Goal: Information Seeking & Learning: Learn about a topic

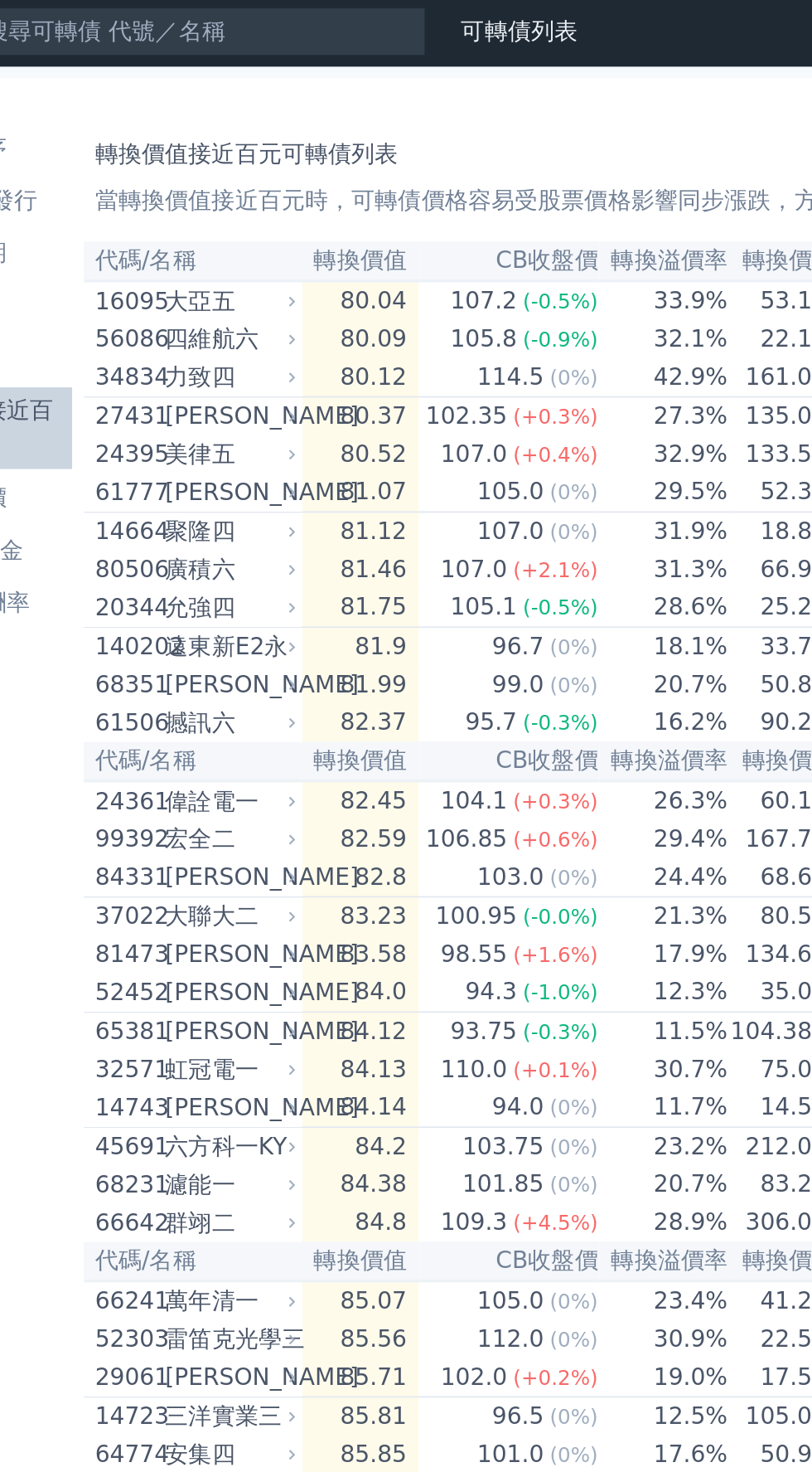
click at [307, 170] on td "80.04" at bounding box center [301, 173] width 67 height 23
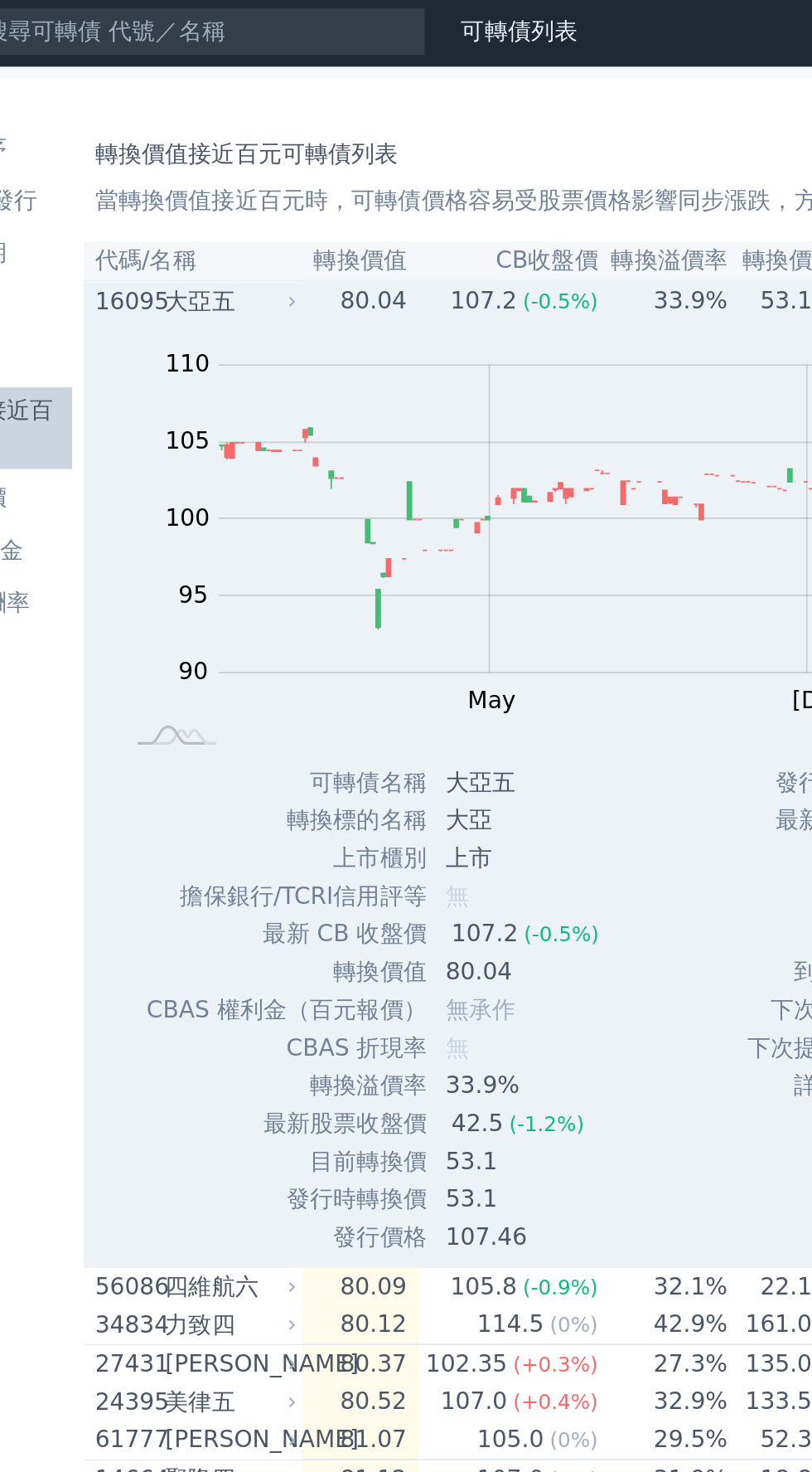
click at [308, 175] on td "80.04" at bounding box center [301, 173] width 67 height 23
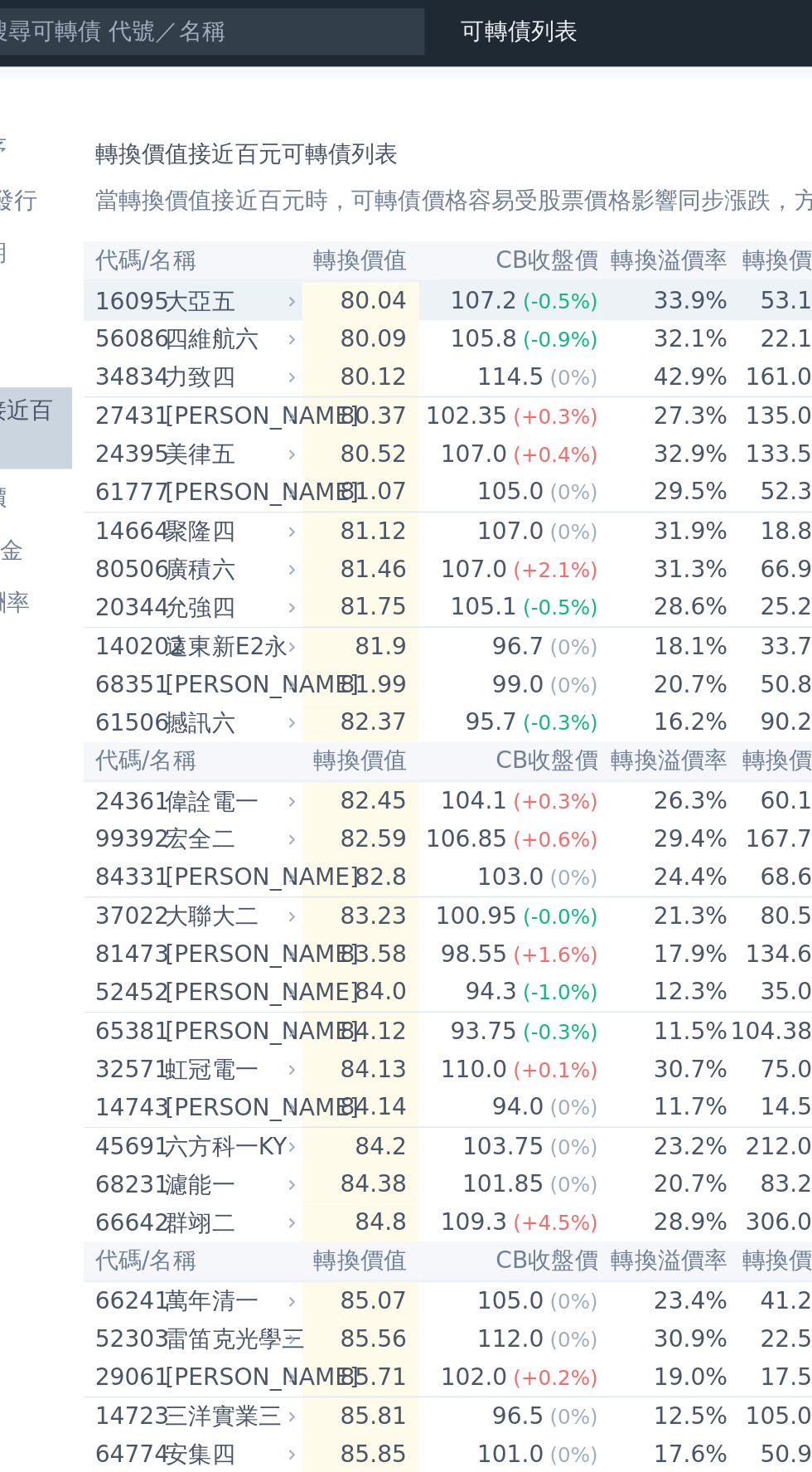
click at [304, 149] on th "轉換價值" at bounding box center [301, 150] width 67 height 23
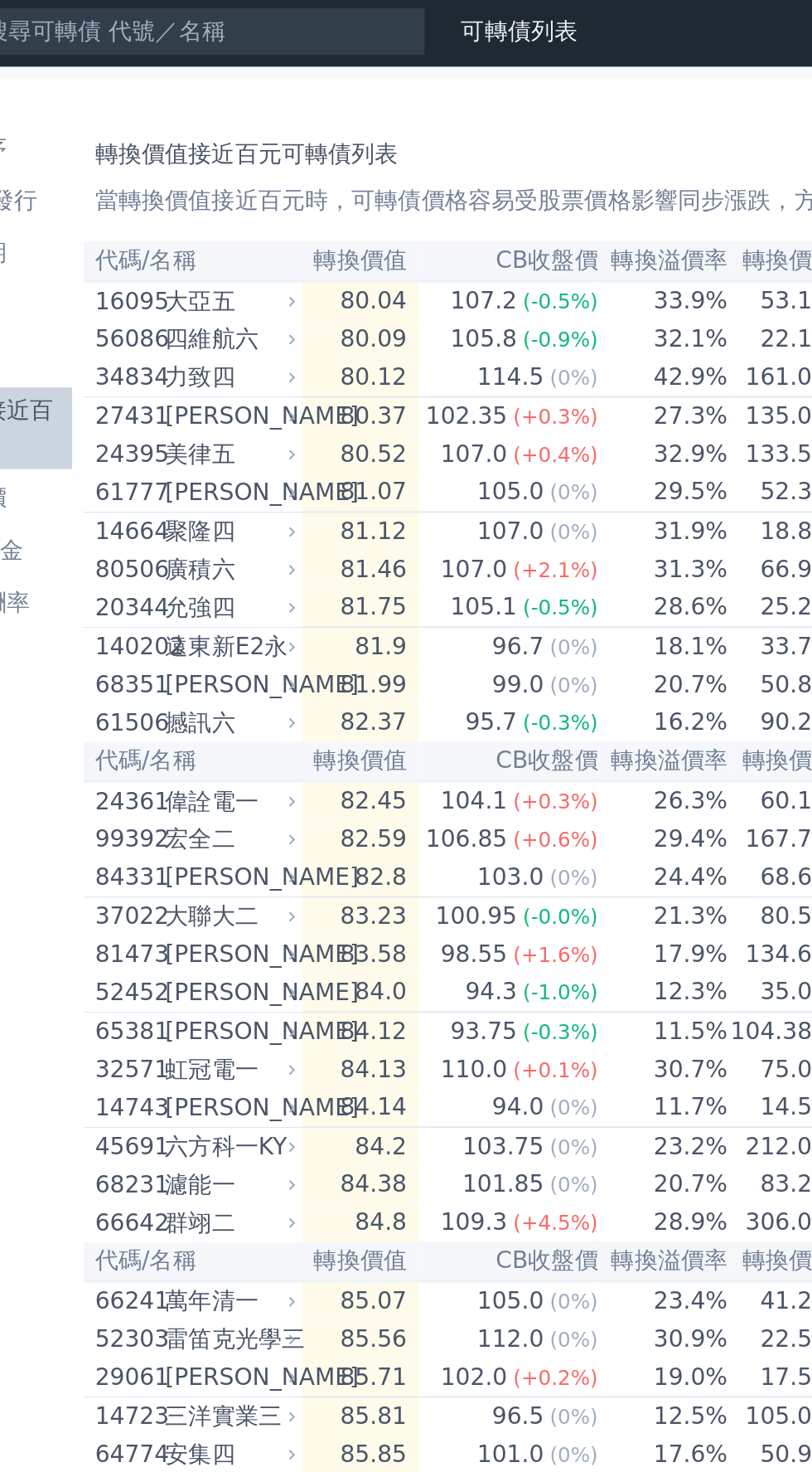
click at [289, 140] on th "轉換價值" at bounding box center [301, 150] width 67 height 23
click at [293, 166] on td "80.04" at bounding box center [301, 173] width 67 height 23
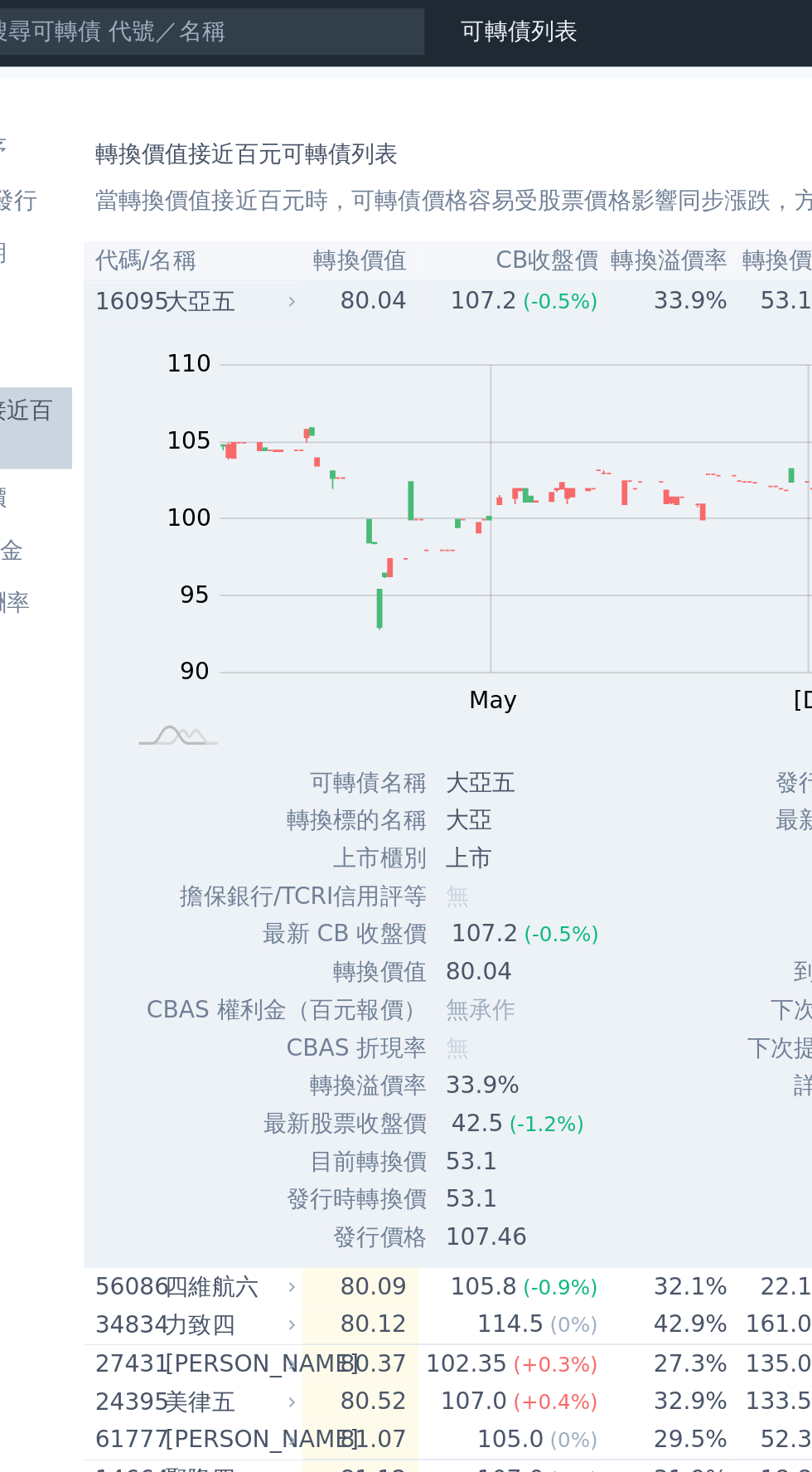
click at [293, 146] on th "轉換價值" at bounding box center [301, 150] width 67 height 23
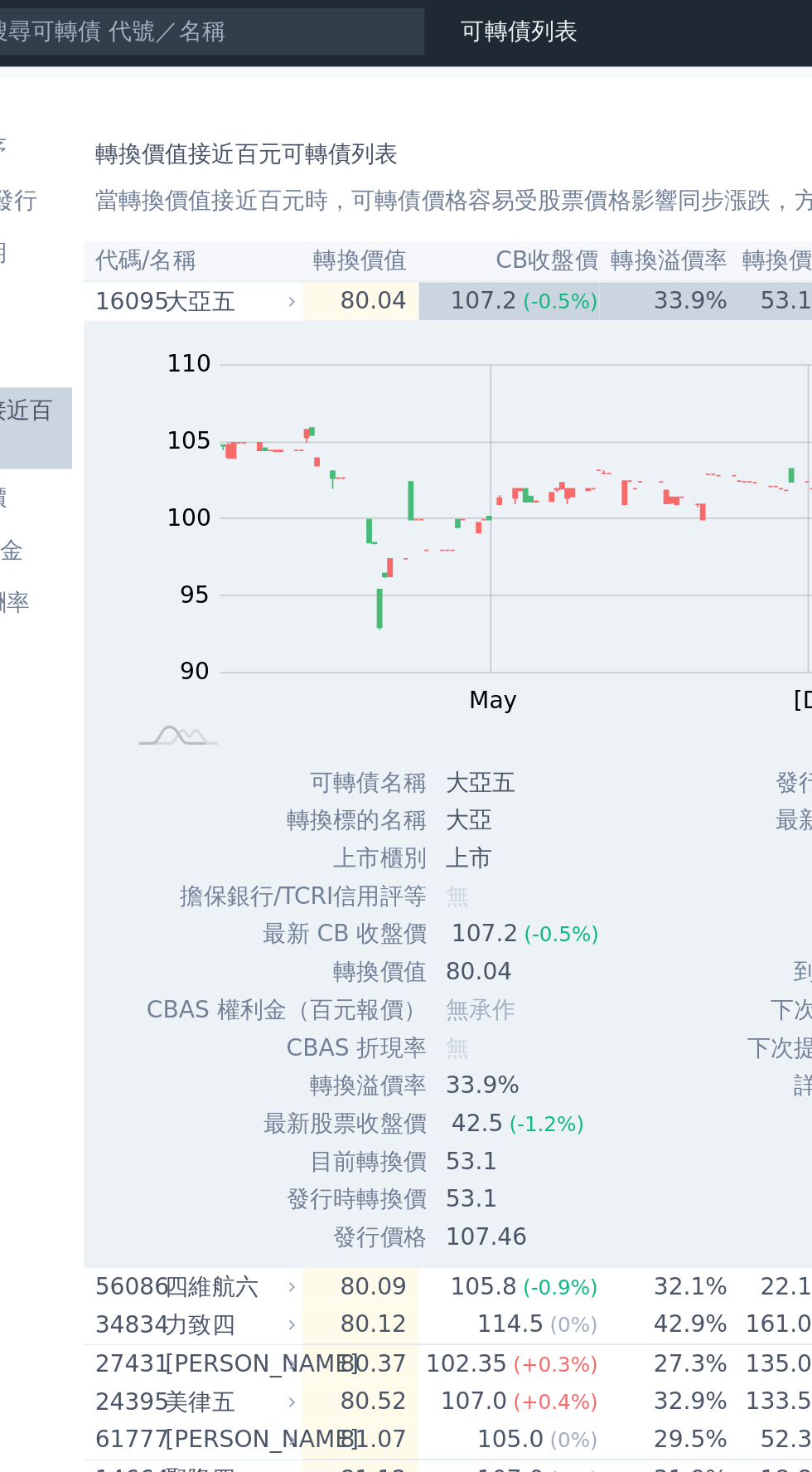
click at [308, 166] on td "80.04" at bounding box center [301, 173] width 67 height 23
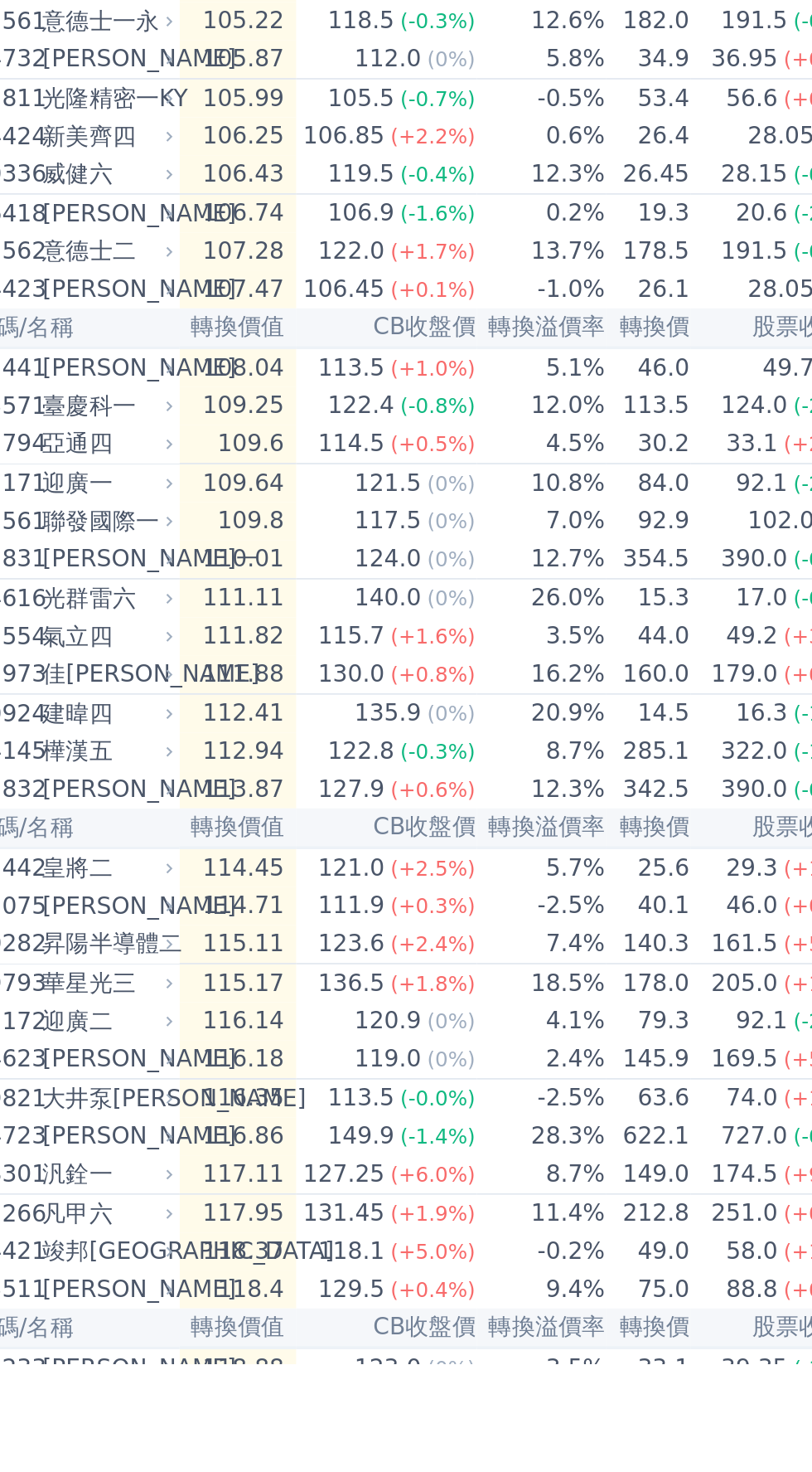
scroll to position [2113, 0]
